Goal: Find specific page/section: Find specific page/section

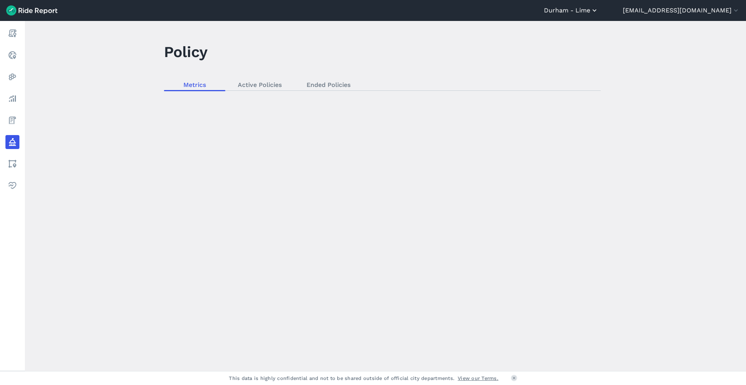
click at [598, 12] on button "Durham - Lime" at bounding box center [571, 10] width 54 height 9
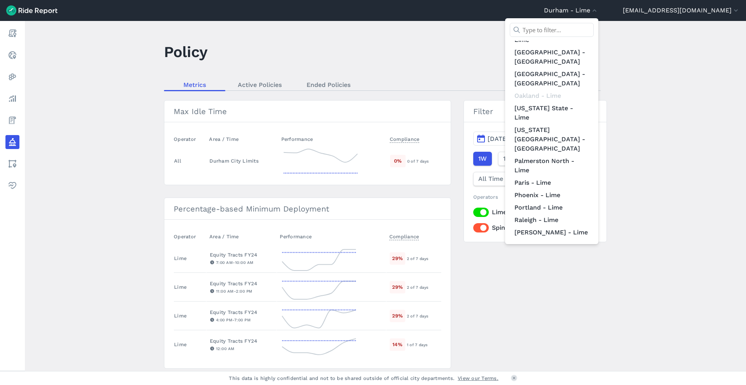
scroll to position [547, 0]
click at [589, 215] on link "Raleigh - Lime" at bounding box center [552, 221] width 84 height 12
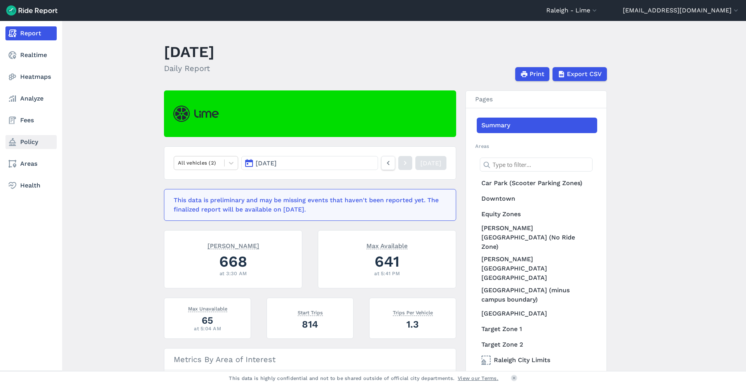
click at [17, 138] on icon at bounding box center [12, 142] width 9 height 9
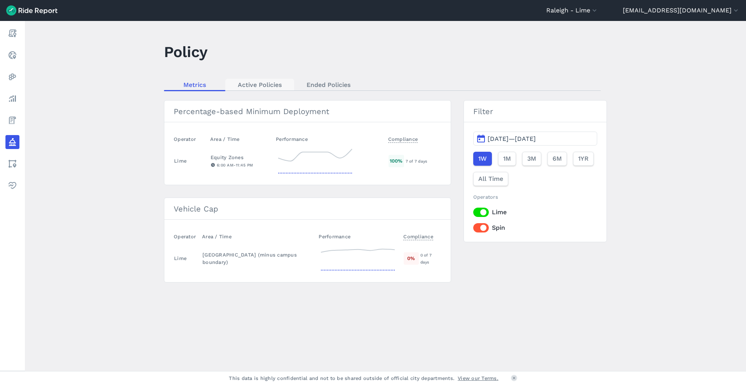
click at [270, 87] on link "Active Policies" at bounding box center [259, 85] width 69 height 12
